Goal: Navigation & Orientation: Go to known website

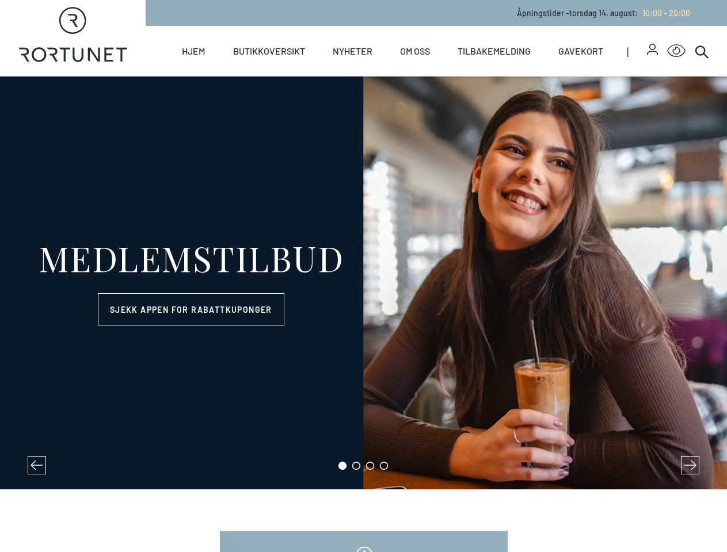
select select "NO"
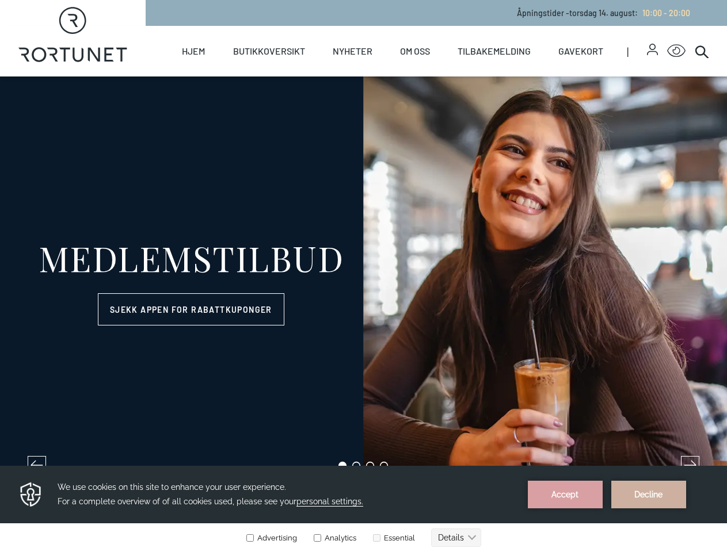
click at [649, 49] on icon "button" at bounding box center [652, 47] width 6 height 6
click at [667, 51] on icon "Click for Accessibility Features" at bounding box center [676, 50] width 18 height 13
